Goal: Transaction & Acquisition: Obtain resource

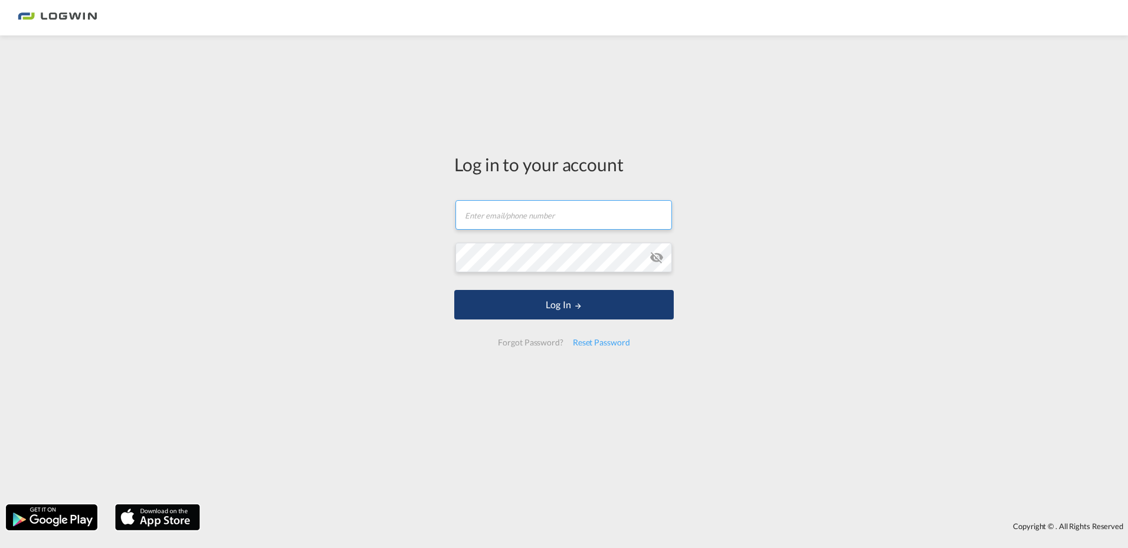
type input "[PERSON_NAME][EMAIL_ADDRESS][PERSON_NAME][DOMAIN_NAME]"
click at [542, 301] on button "Log In" at bounding box center [563, 305] width 219 height 30
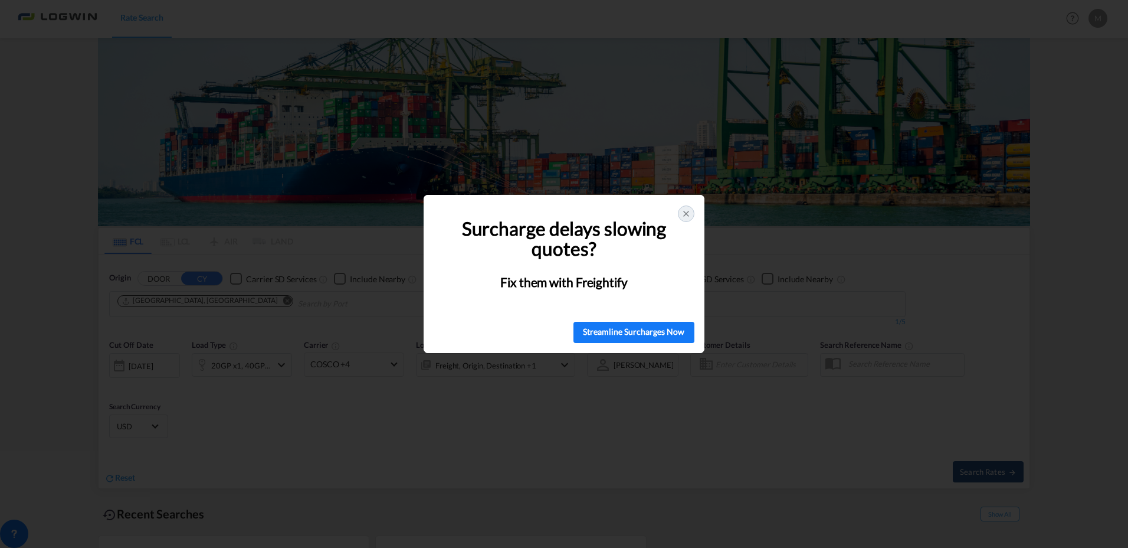
click at [686, 214] on icon at bounding box center [686, 213] width 5 height 5
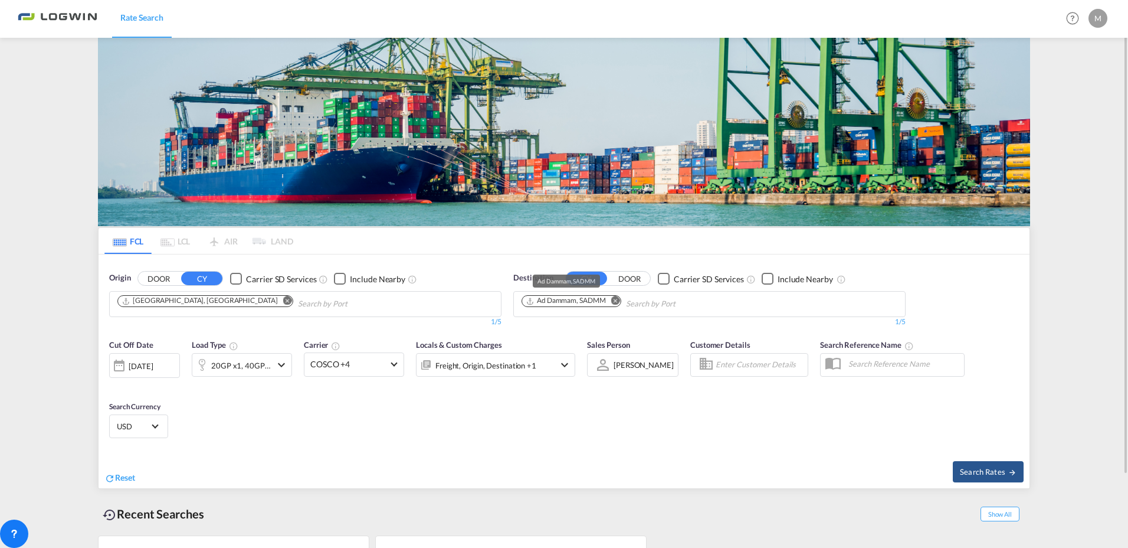
click at [554, 299] on div "Ad Dammam, SADMM" at bounding box center [566, 301] width 80 height 10
click at [572, 301] on div "Ad Dammam, SADMM" at bounding box center [566, 301] width 80 height 10
click at [615, 297] on md-icon "Remove" at bounding box center [615, 300] width 9 height 9
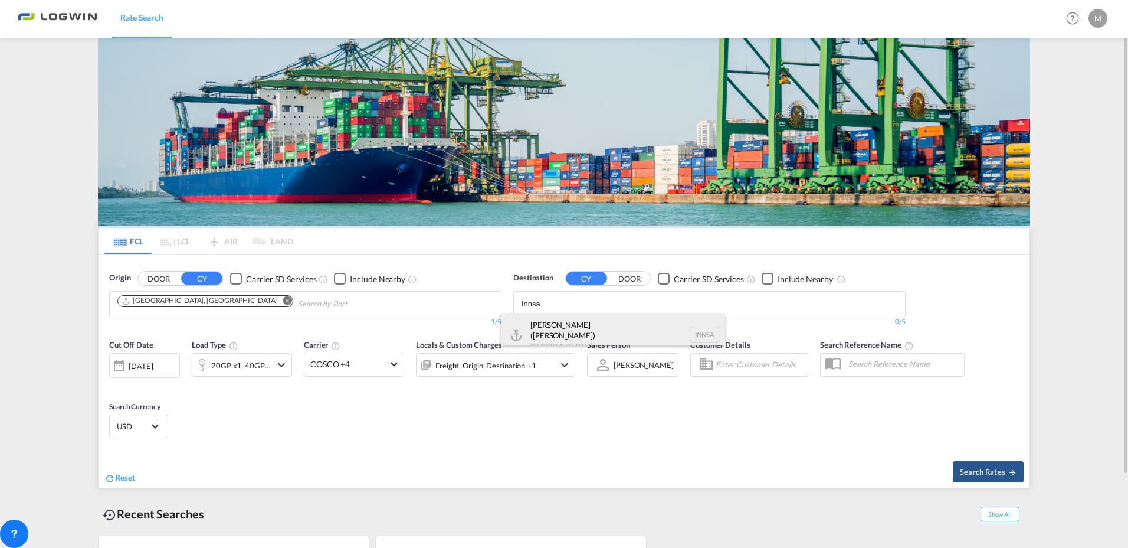
type input "Innsa"
click at [573, 327] on div "[PERSON_NAME] ([GEOGRAPHIC_DATA]) [GEOGRAPHIC_DATA] [GEOGRAPHIC_DATA]" at bounding box center [613, 334] width 224 height 42
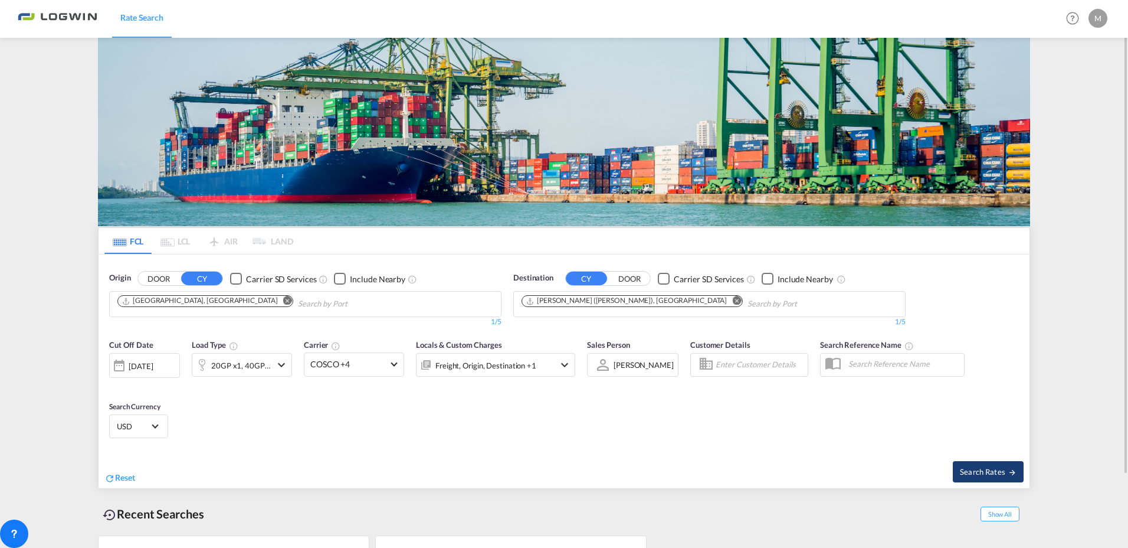
click at [976, 468] on span "Search Rates" at bounding box center [988, 471] width 57 height 9
type input "DEHAM to INNSA / [DATE]"
